Goal: Communication & Community: Answer question/provide support

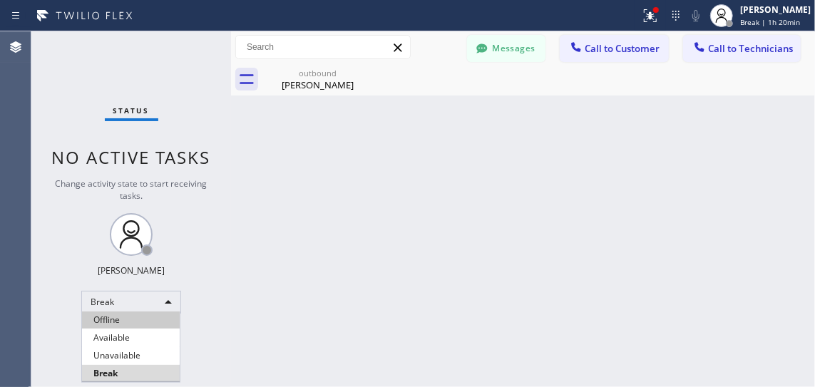
scroll to position [2106, 0]
click at [119, 337] on li "Available" at bounding box center [131, 337] width 98 height 17
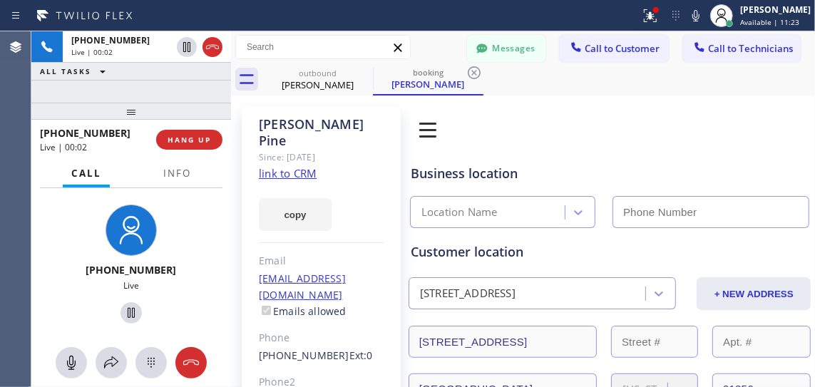
type input "[PHONE_NUMBER]"
click at [309, 166] on link "link to CRM" at bounding box center [288, 173] width 58 height 14
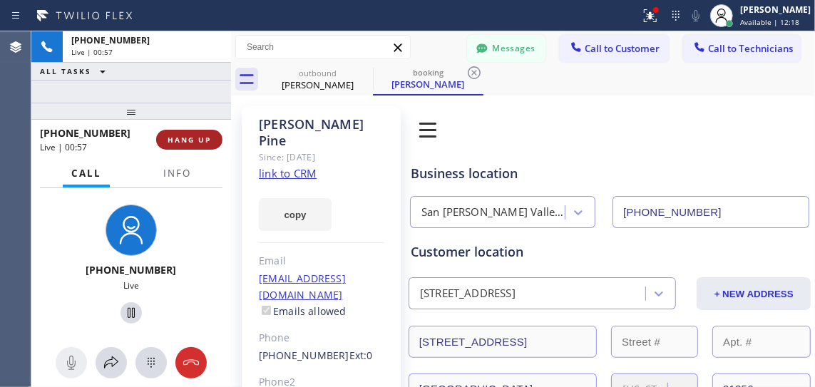
click at [196, 136] on span "HANG UP" at bounding box center [189, 140] width 43 height 10
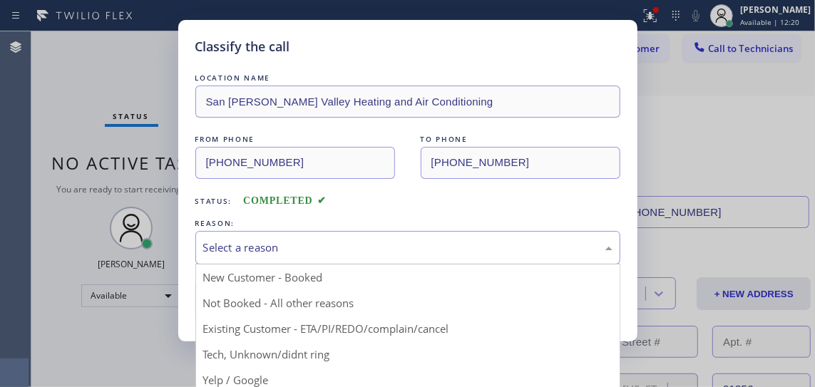
click at [262, 257] on div "Select a reason" at bounding box center [407, 248] width 425 height 34
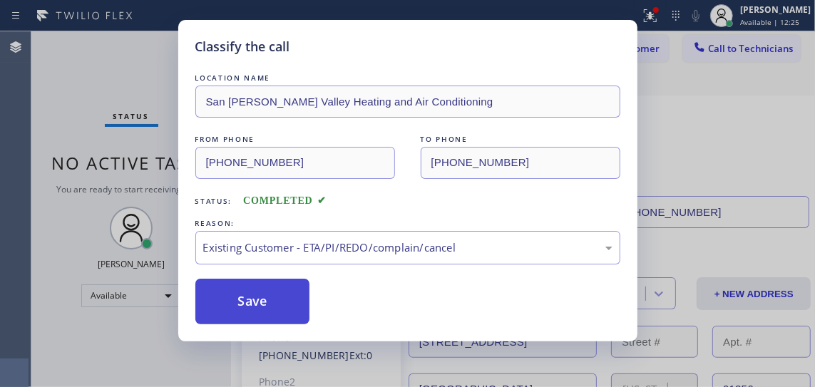
click at [267, 310] on button "Save" at bounding box center [252, 302] width 115 height 46
type input "[PHONE_NUMBER]"
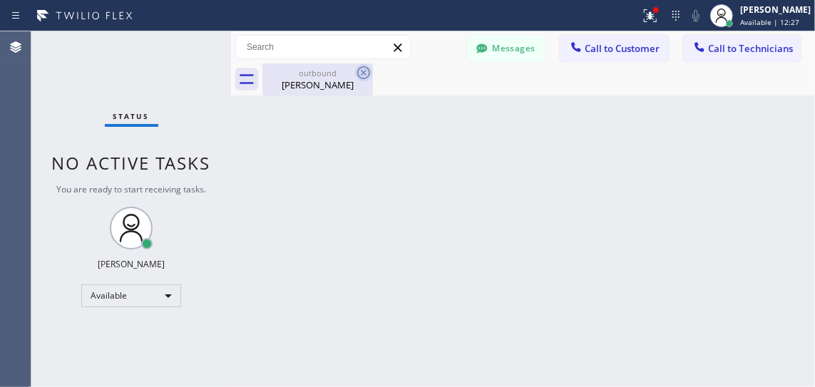
click at [362, 68] on icon at bounding box center [363, 72] width 17 height 17
click at [747, 48] on span "Call to Technicians" at bounding box center [750, 48] width 85 height 13
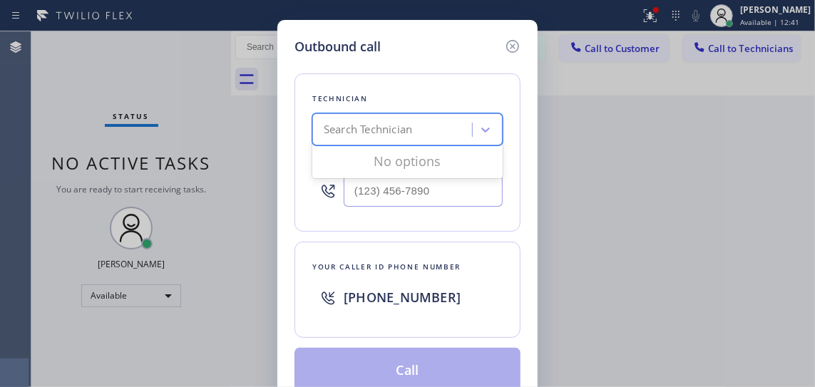
click at [389, 133] on div "Search Technician" at bounding box center [368, 130] width 88 height 16
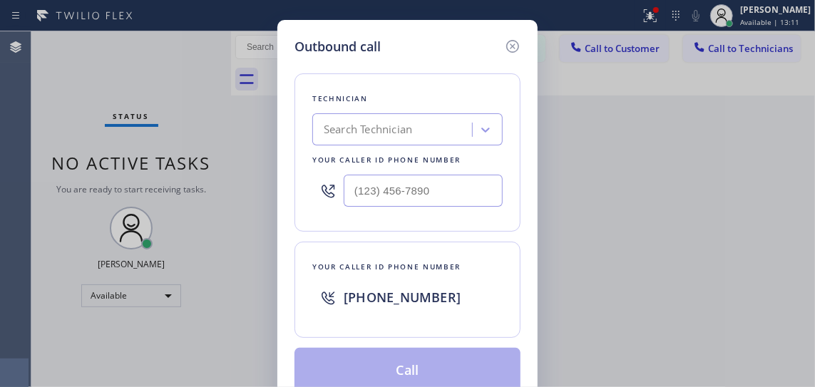
click at [673, 125] on div "Outbound call Technician Search Technician Your caller id phone number Your cal…" at bounding box center [407, 193] width 815 height 387
click at [512, 44] on icon at bounding box center [512, 46] width 17 height 17
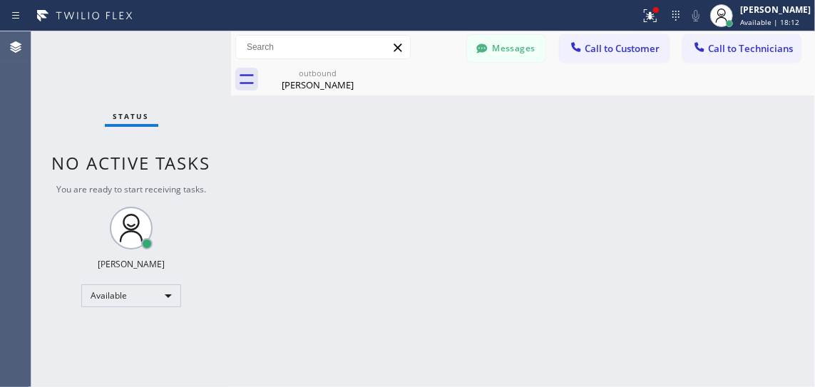
click at [719, 51] on span "Call to Technicians" at bounding box center [750, 48] width 85 height 13
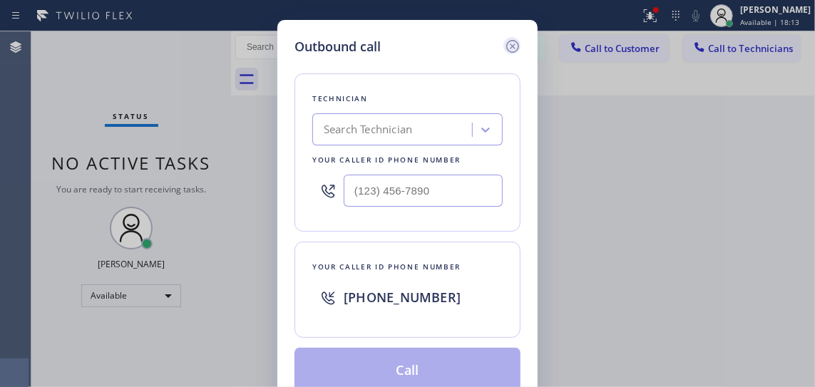
click at [513, 44] on icon at bounding box center [512, 46] width 17 height 17
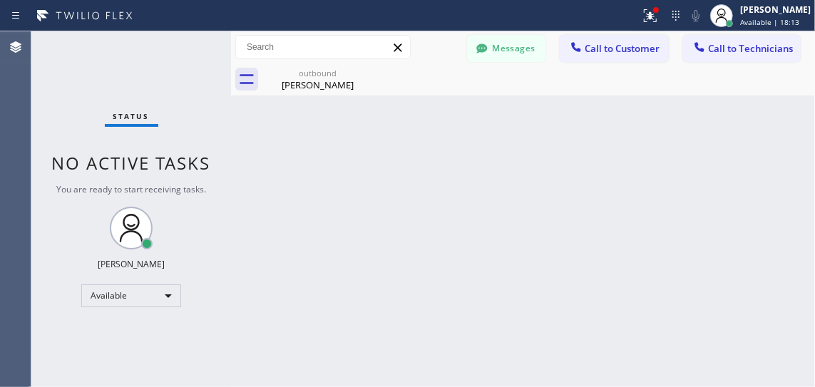
click at [587, 48] on span "Call to Customer" at bounding box center [622, 48] width 75 height 13
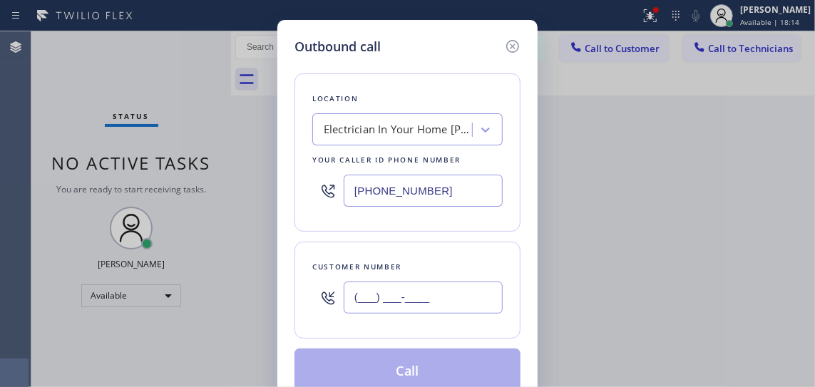
click at [429, 303] on input "(___) ___-____" at bounding box center [423, 298] width 159 height 32
paste input "973) 738-4321"
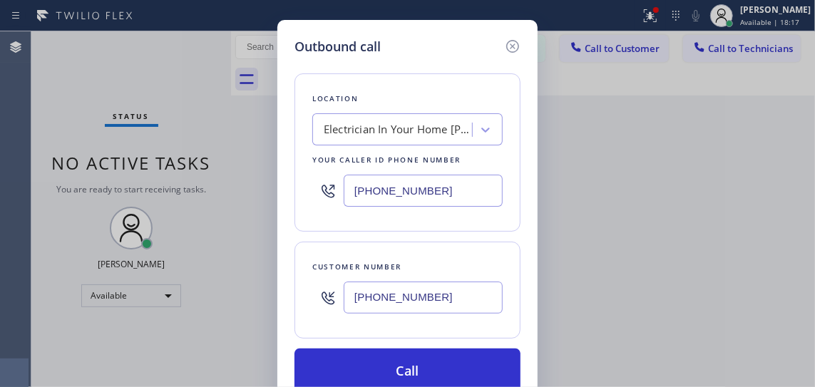
type input "[PHONE_NUMBER]"
click at [393, 130] on div "Electrician In Your Home [PERSON_NAME]([PERSON_NAME] Electric)" at bounding box center [399, 130] width 150 height 16
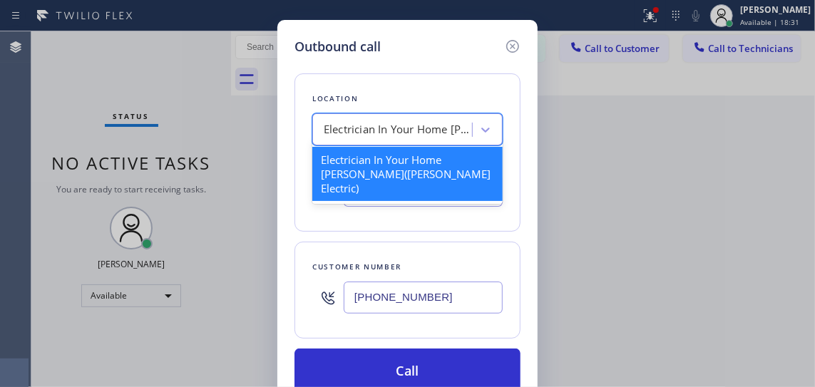
paste input "Edison Electricians of [GEOGRAPHIC_DATA]"
type input "Edison Electricians of [GEOGRAPHIC_DATA]"
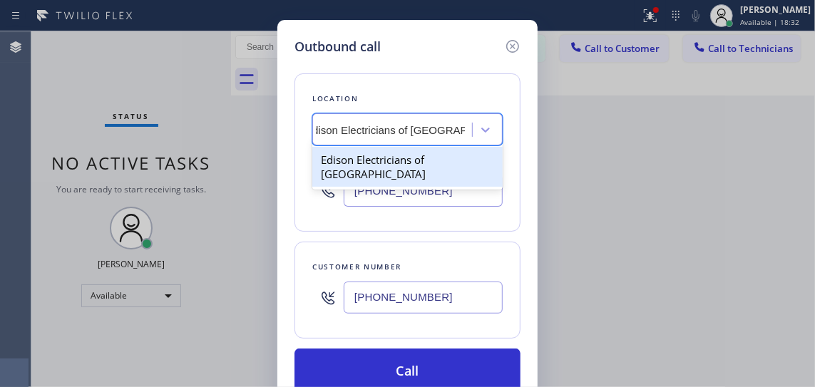
click at [374, 168] on div "Edison Electricians of [GEOGRAPHIC_DATA]" at bounding box center [407, 167] width 190 height 40
type input "[PHONE_NUMBER]"
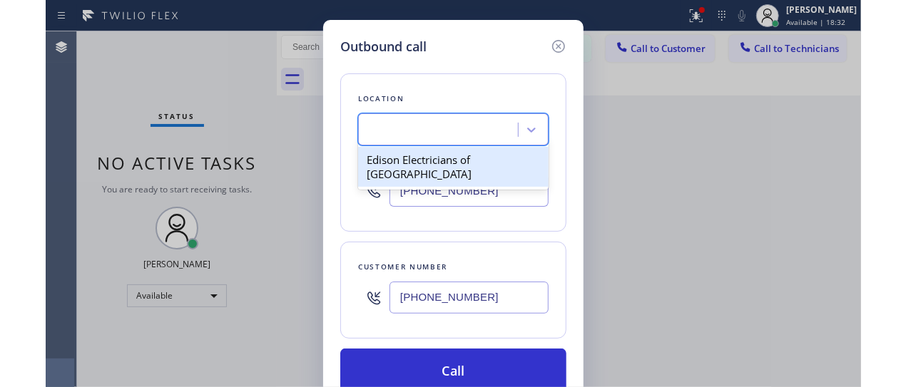
scroll to position [0, 1]
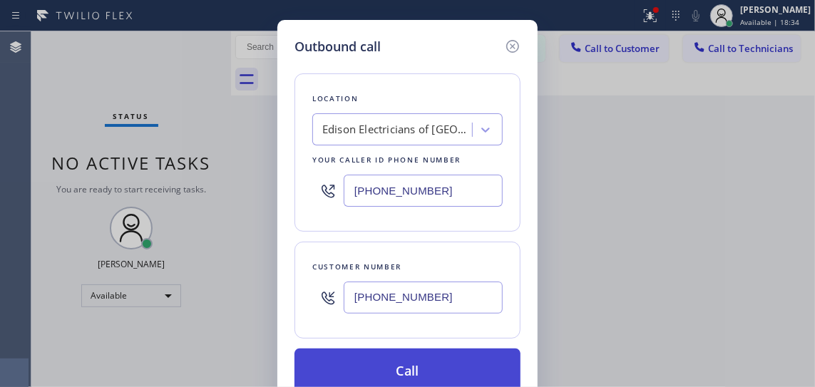
click at [414, 372] on button "Call" at bounding box center [407, 372] width 226 height 46
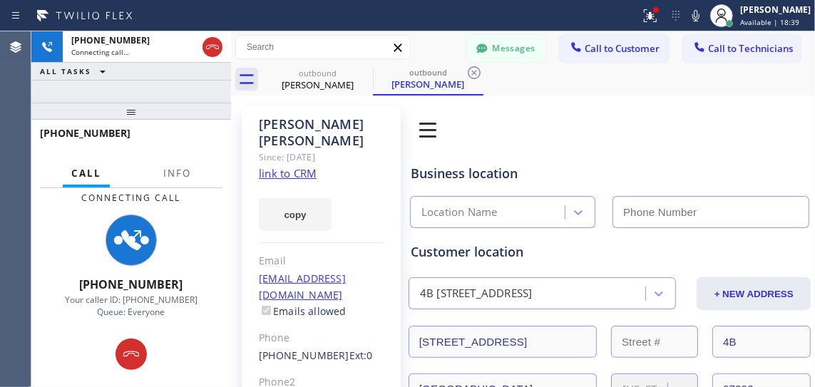
type input "[PHONE_NUMBER]"
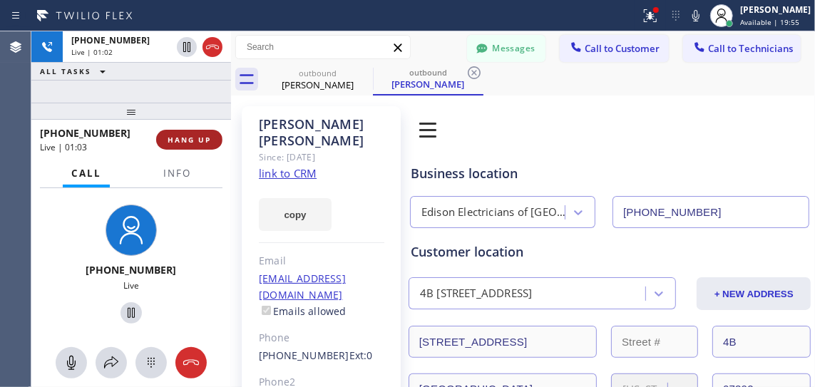
click at [194, 138] on span "HANG UP" at bounding box center [189, 140] width 43 height 10
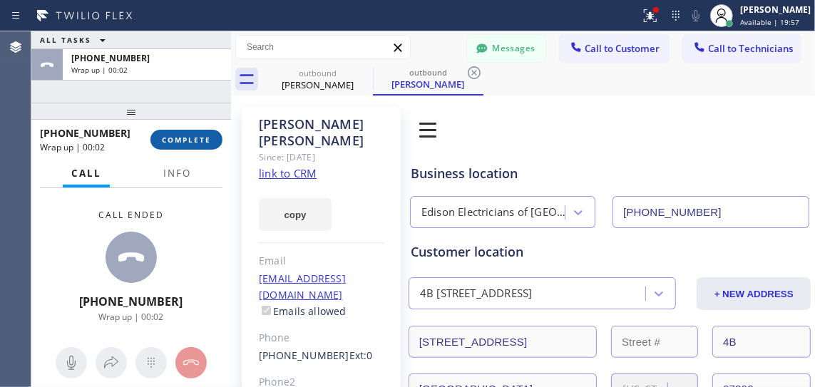
drag, startPoint x: 191, startPoint y: 135, endPoint x: 204, endPoint y: 134, distance: 12.9
click at [190, 135] on span "COMPLETE" at bounding box center [186, 140] width 49 height 10
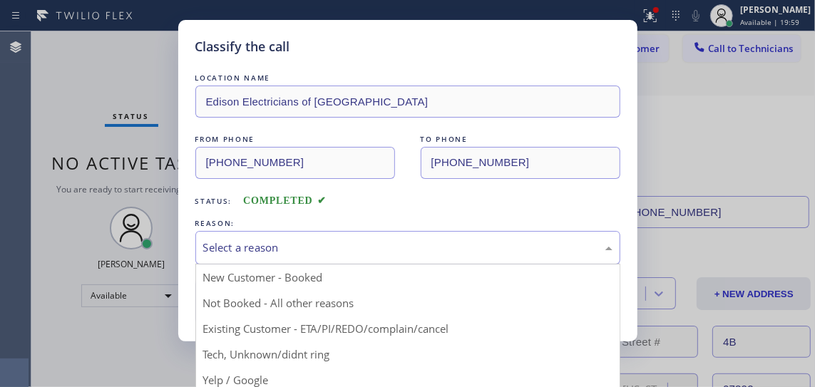
click at [361, 233] on div "Select a reason" at bounding box center [407, 248] width 425 height 34
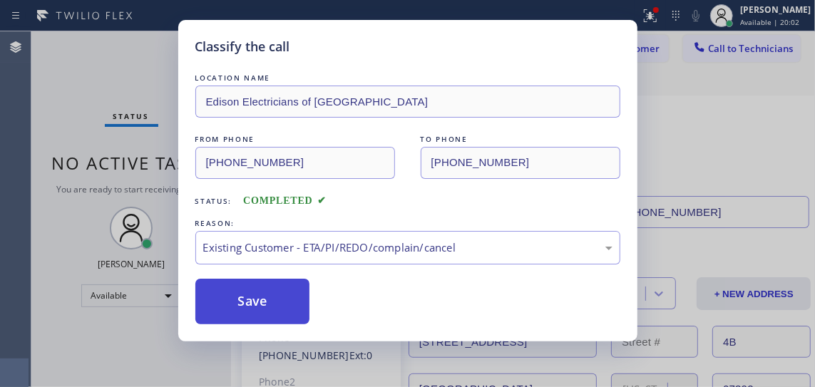
click at [286, 307] on button "Save" at bounding box center [252, 302] width 115 height 46
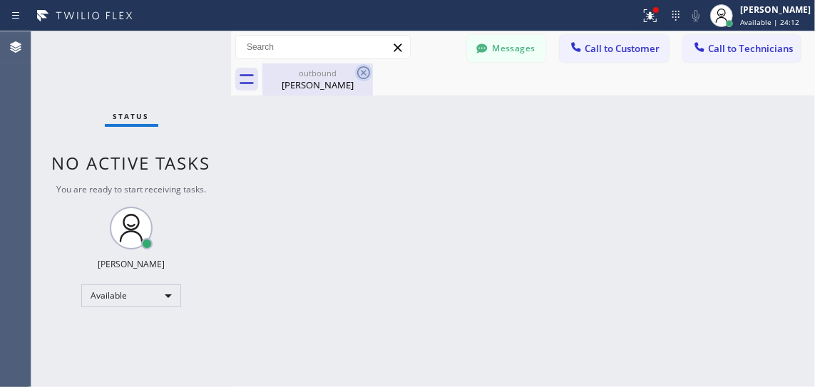
click at [370, 68] on icon at bounding box center [363, 72] width 17 height 17
click at [367, 71] on icon at bounding box center [363, 72] width 17 height 17
click at [364, 73] on icon at bounding box center [363, 72] width 13 height 13
click at [360, 72] on icon at bounding box center [363, 72] width 17 height 17
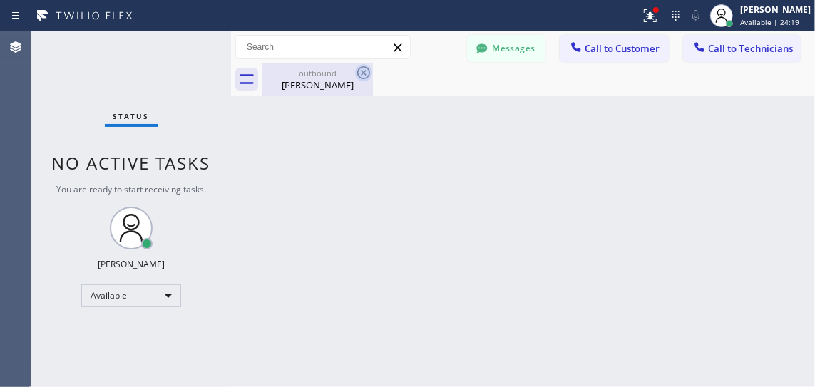
click at [360, 72] on icon at bounding box center [363, 72] width 17 height 17
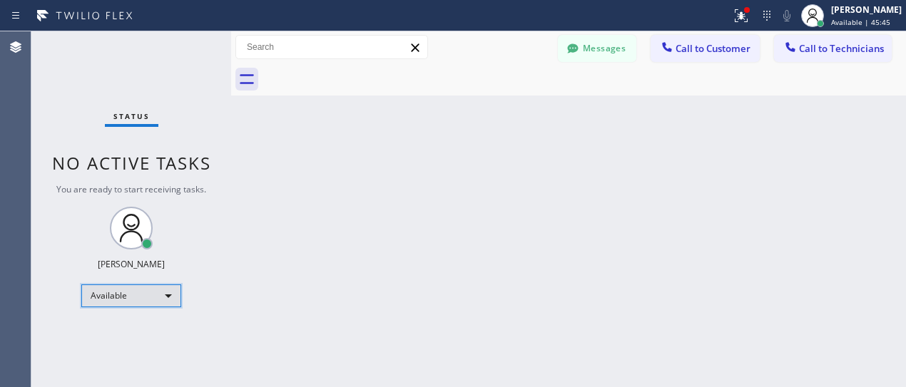
click at [144, 302] on div "Available" at bounding box center [131, 296] width 100 height 23
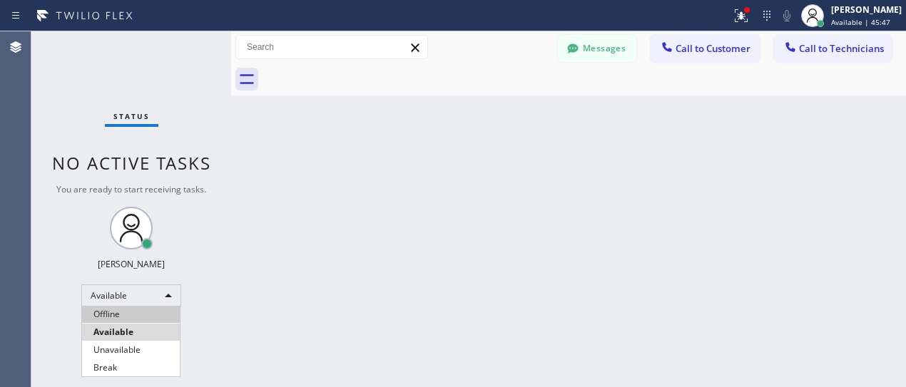
click at [124, 309] on li "Offline" at bounding box center [131, 314] width 98 height 17
